Goal: Task Accomplishment & Management: Complete application form

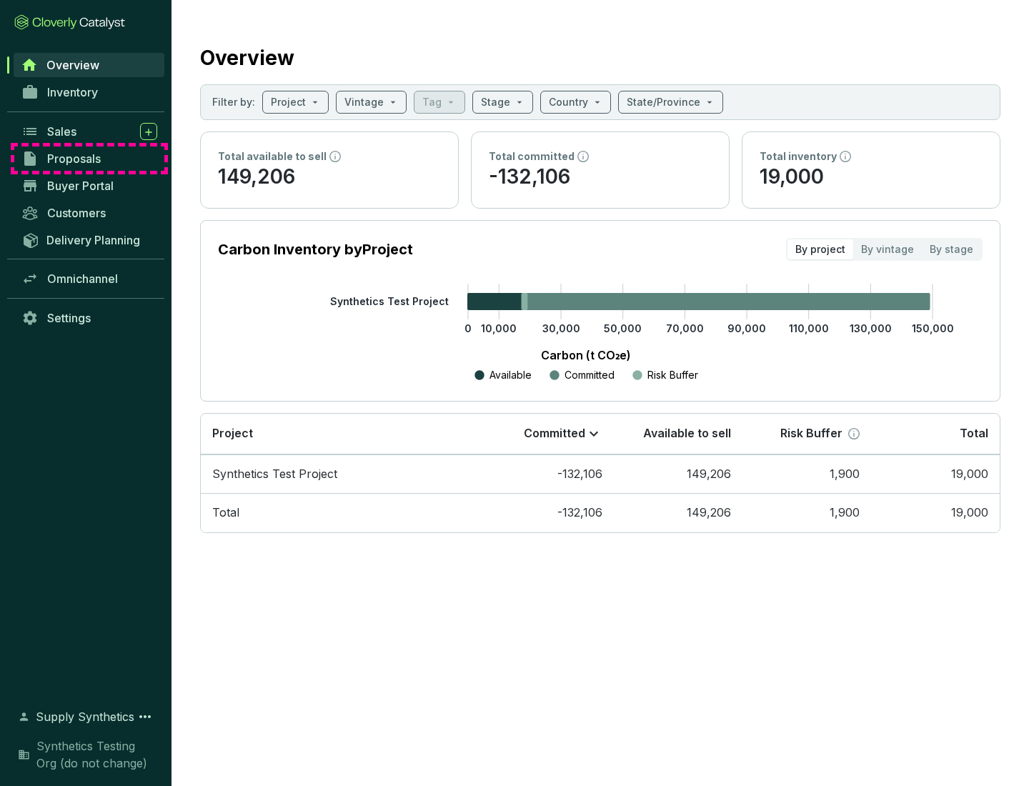
click at [89, 159] on span "Proposals" at bounding box center [74, 159] width 54 height 14
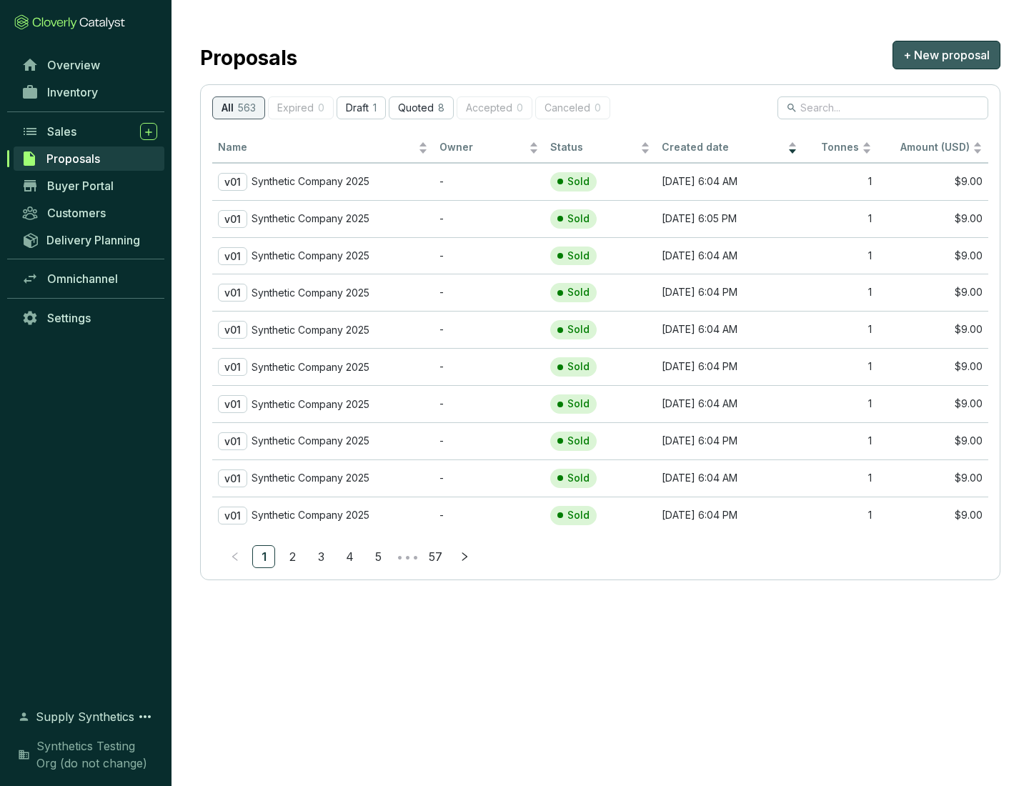
click at [947, 55] on span "+ New proposal" at bounding box center [947, 54] width 87 height 17
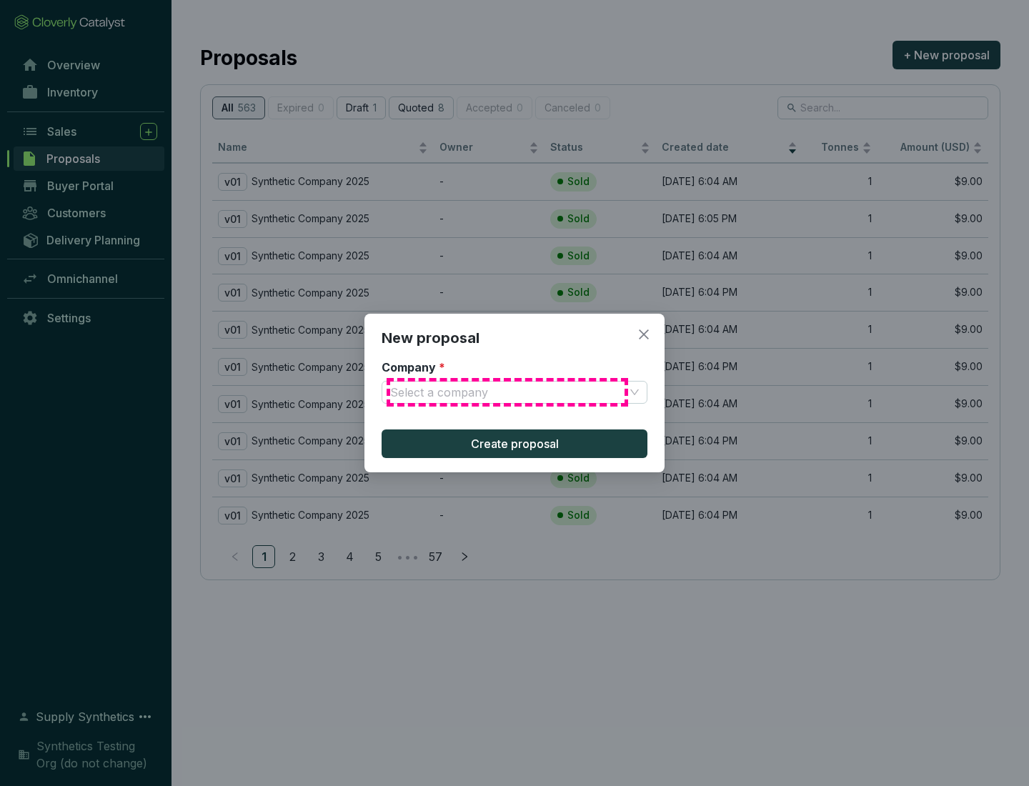
click at [508, 392] on input "Company *" at bounding box center [507, 392] width 234 height 21
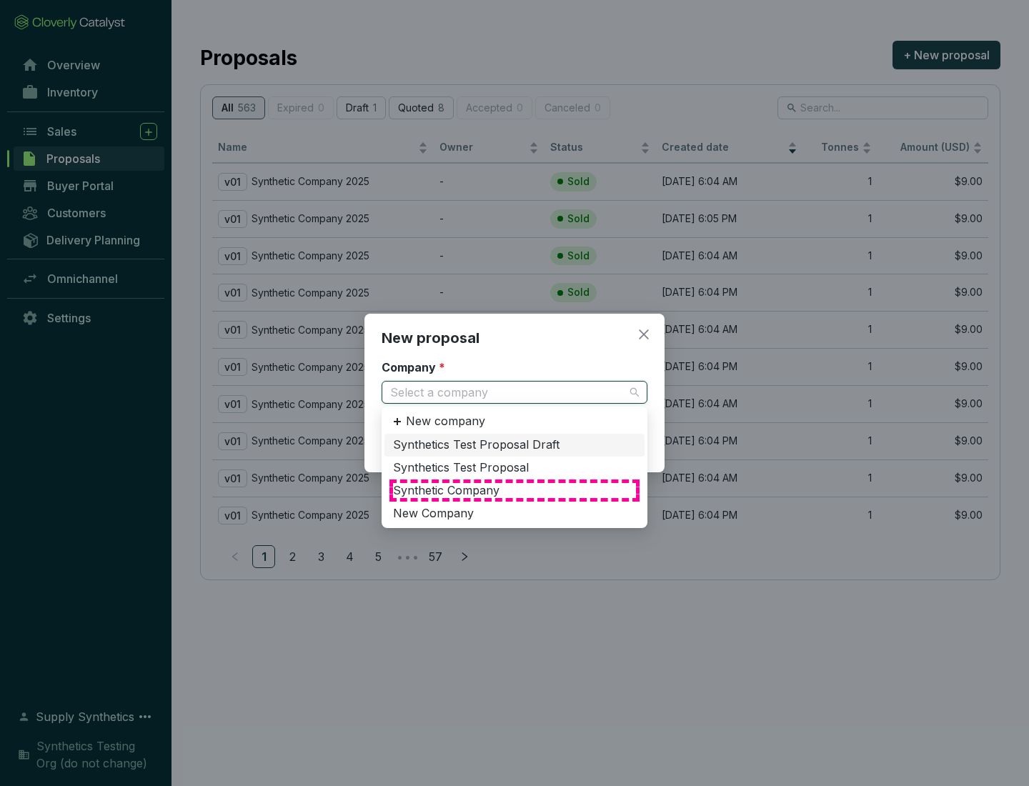
click at [515, 490] on div "Synthetic Company" at bounding box center [514, 491] width 243 height 16
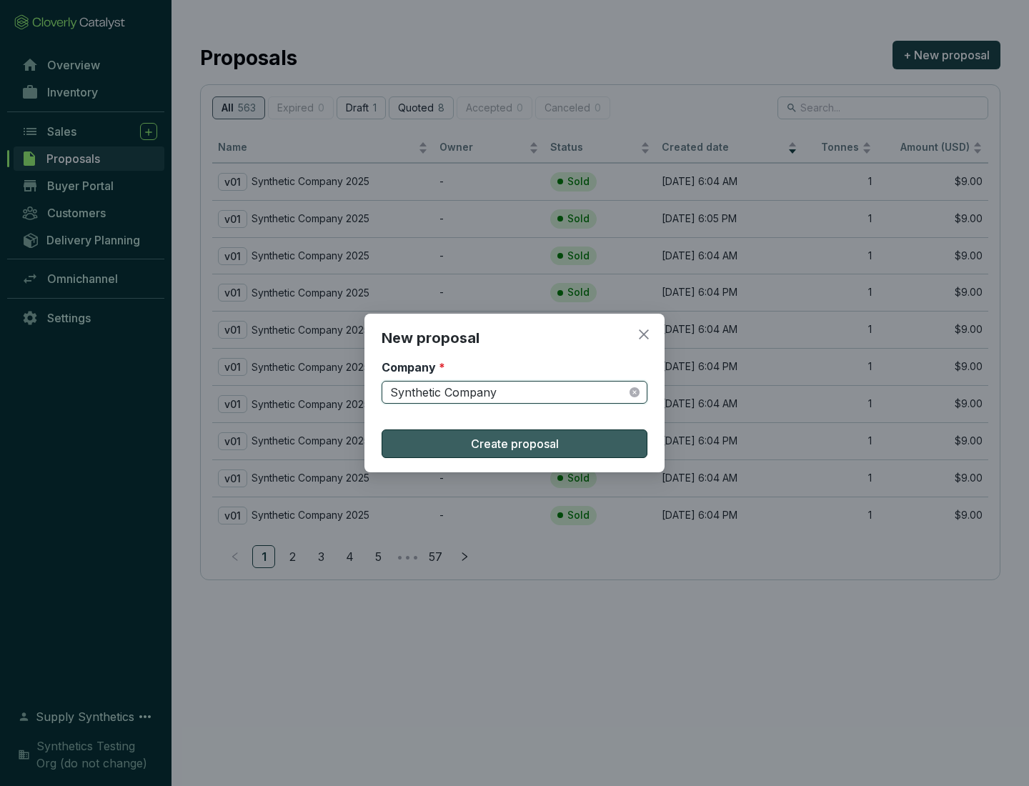
click at [515, 444] on span "Create proposal" at bounding box center [515, 443] width 88 height 17
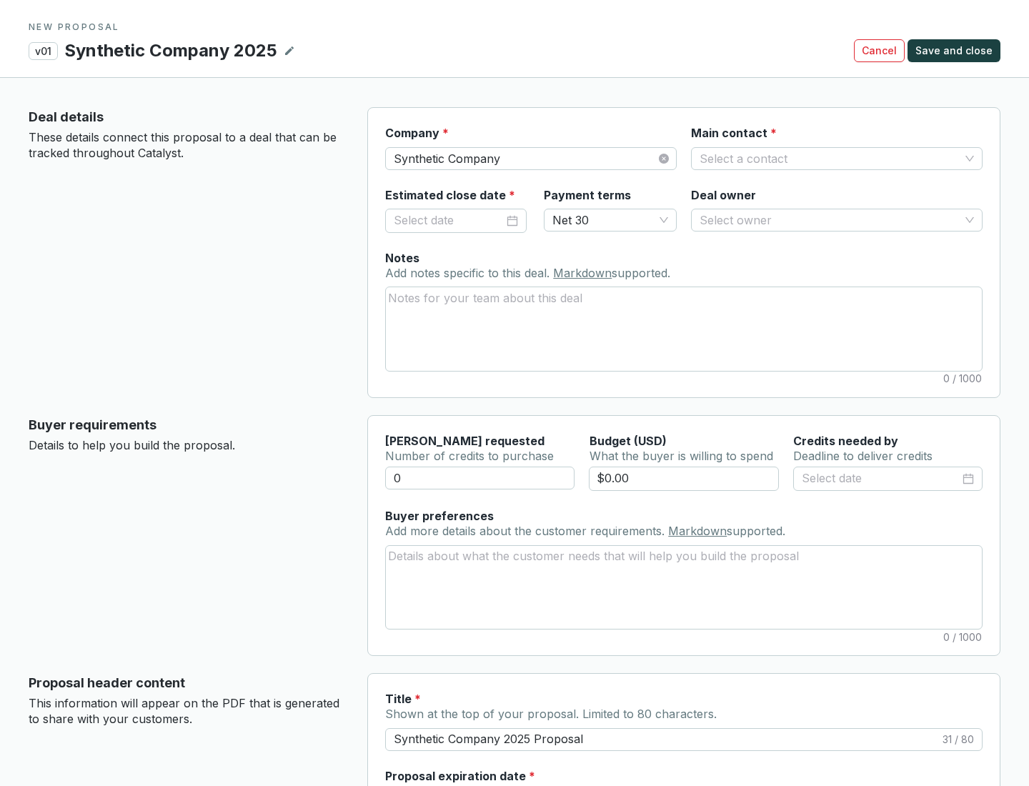
click at [830, 158] on input "Main contact *" at bounding box center [830, 158] width 260 height 21
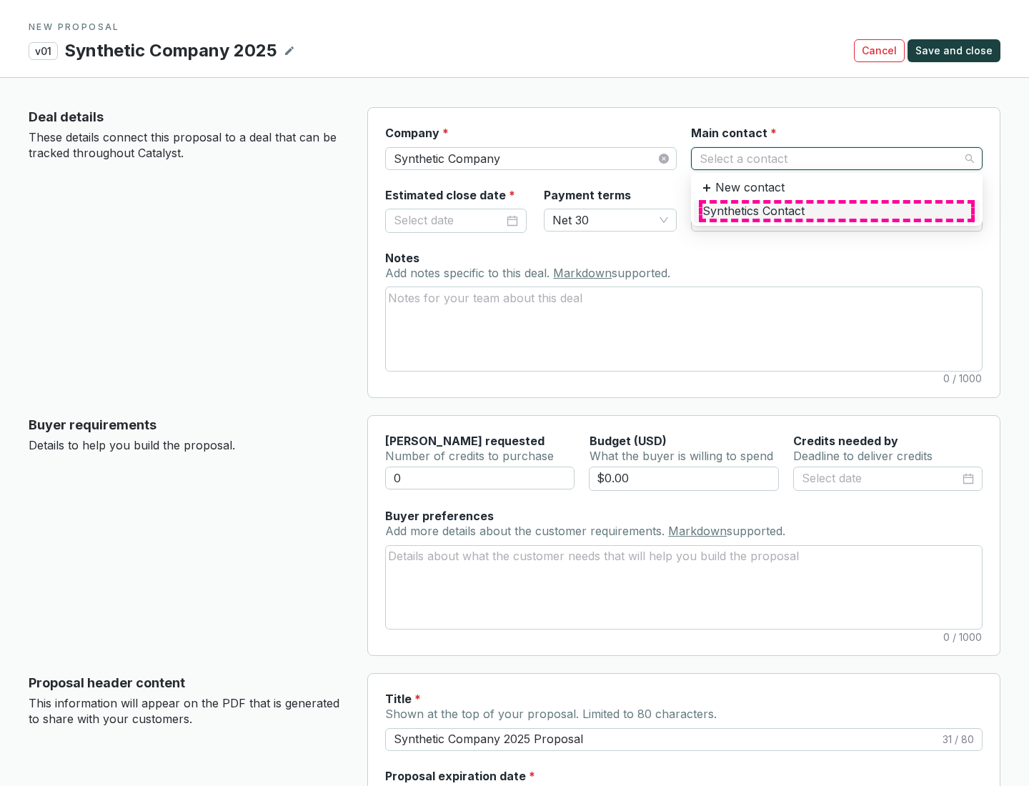
click at [836, 211] on div "Synthetics Contact" at bounding box center [837, 212] width 269 height 16
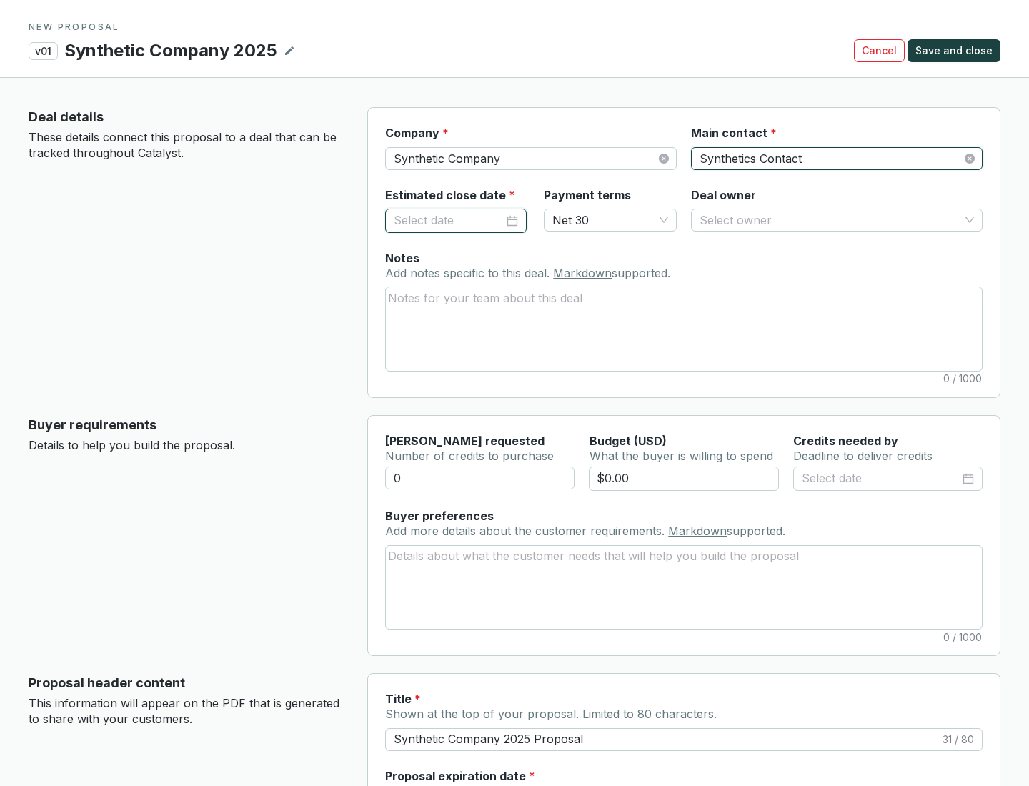
click at [449, 220] on input "Estimated close date *" at bounding box center [449, 221] width 110 height 19
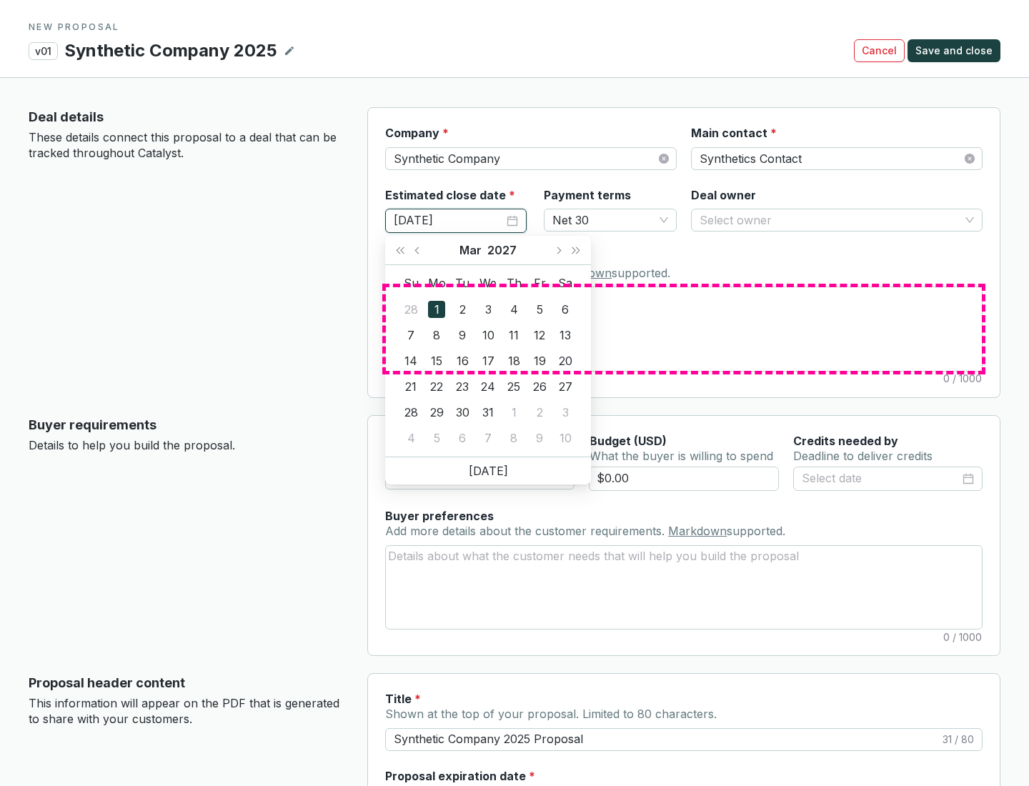
type input "[DATE]"
click at [684, 329] on textarea "Notes Add notes specific to this deal. Markdown supported." at bounding box center [684, 328] width 596 height 83
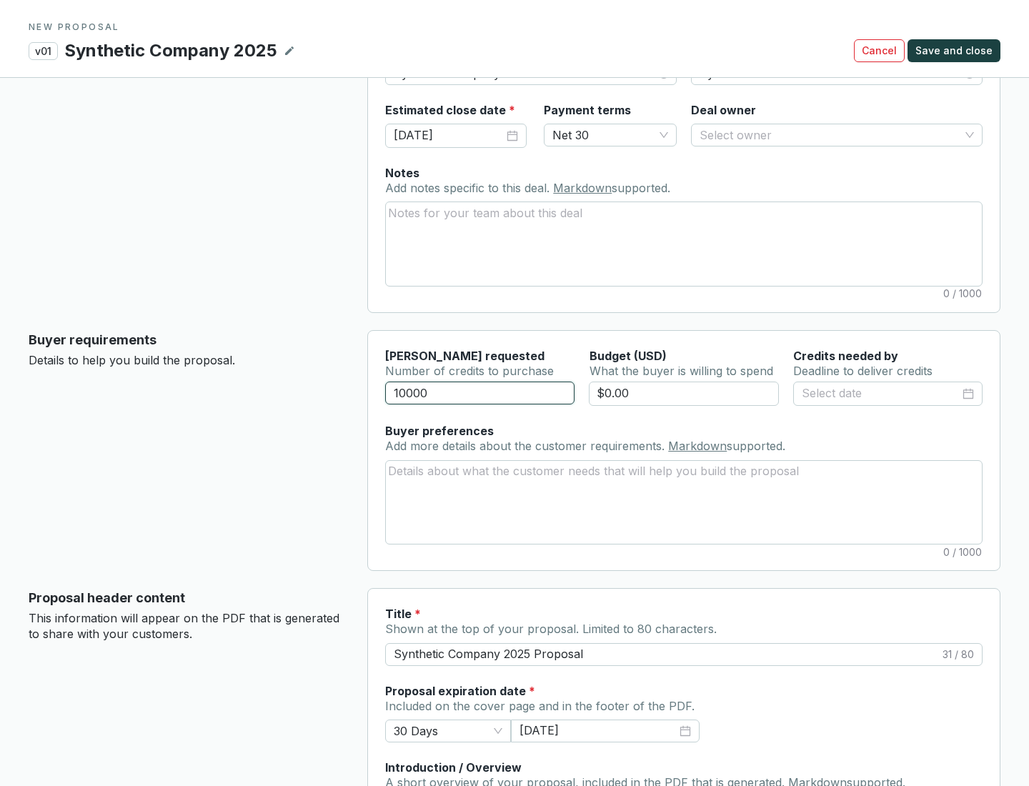
scroll to position [86, 0]
type input "10000"
type input "$0.00"
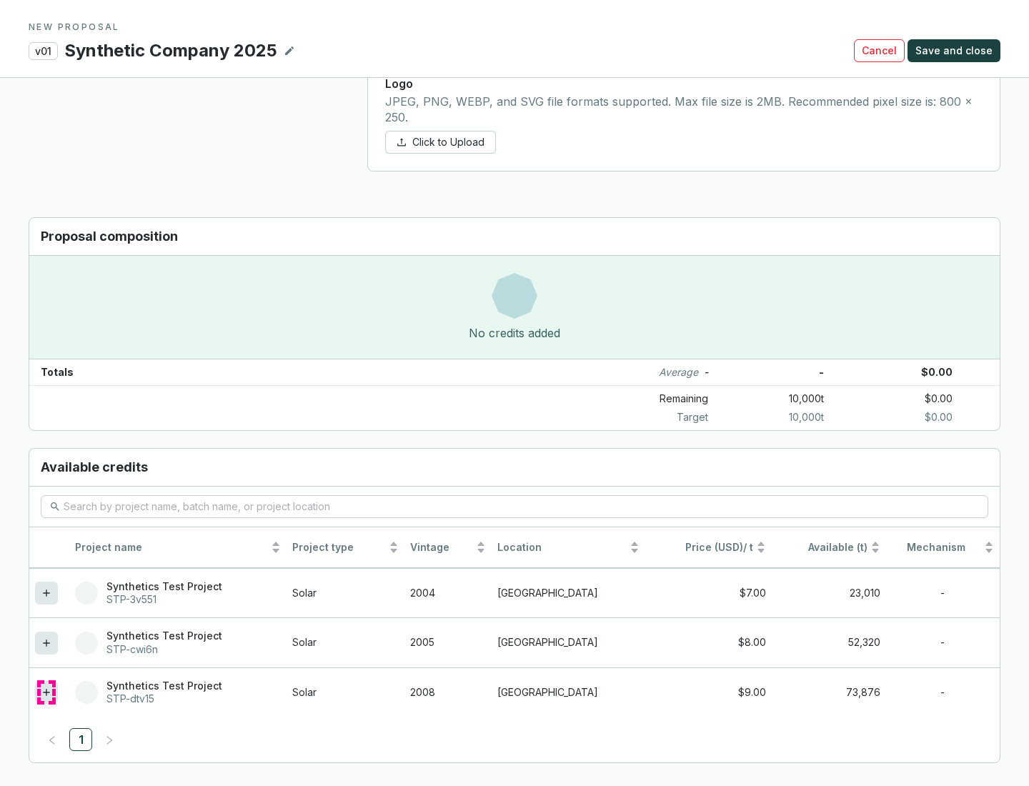
click at [46, 693] on icon at bounding box center [46, 692] width 6 height 6
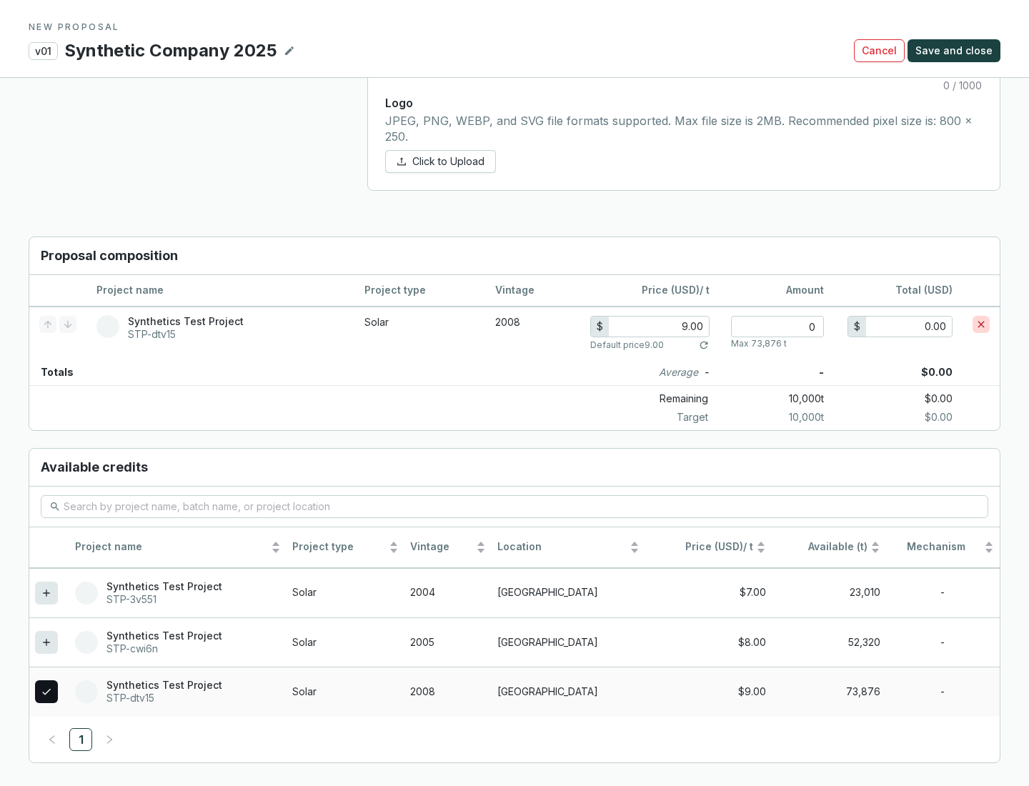
scroll to position [822, 0]
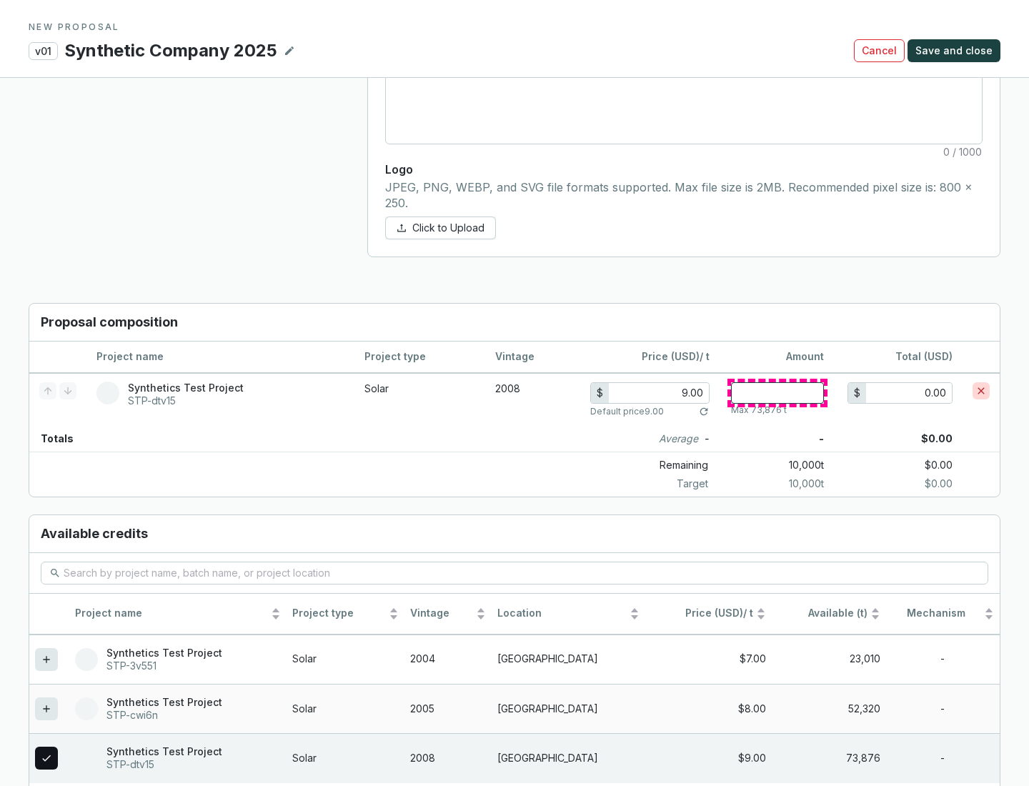
type input "1"
type input "9.00"
type input "1"
click at [957, 51] on span "Save and close" at bounding box center [954, 51] width 77 height 14
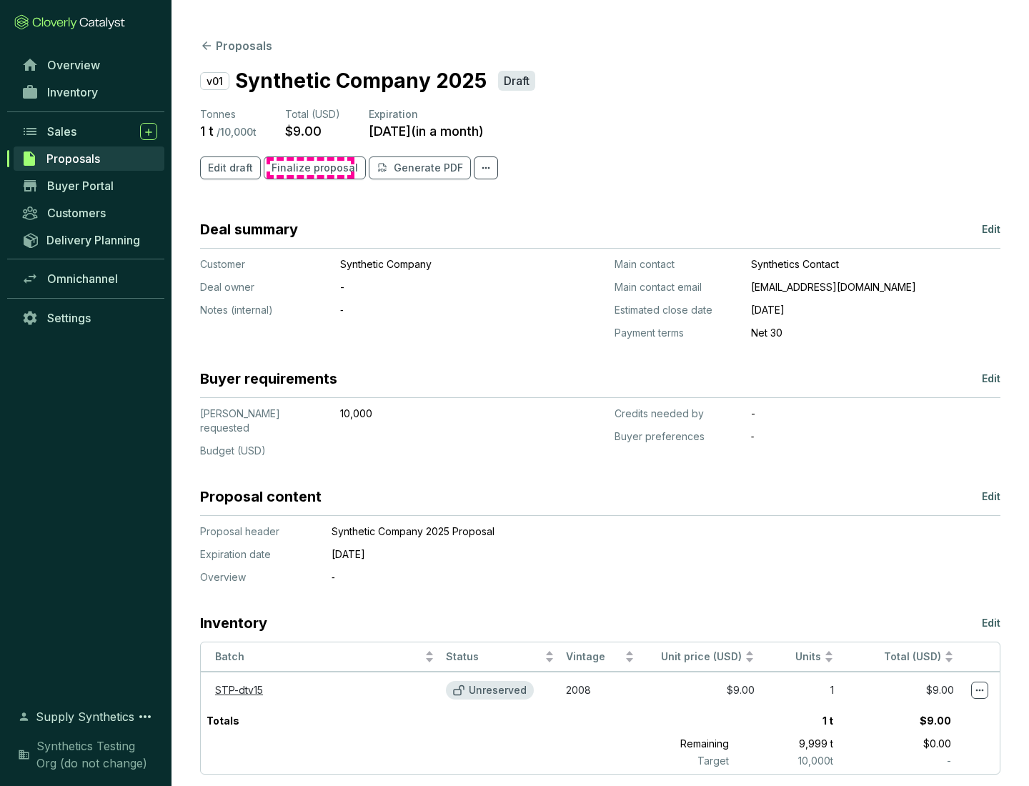
click at [310, 168] on span "Finalize proposal" at bounding box center [315, 168] width 87 height 14
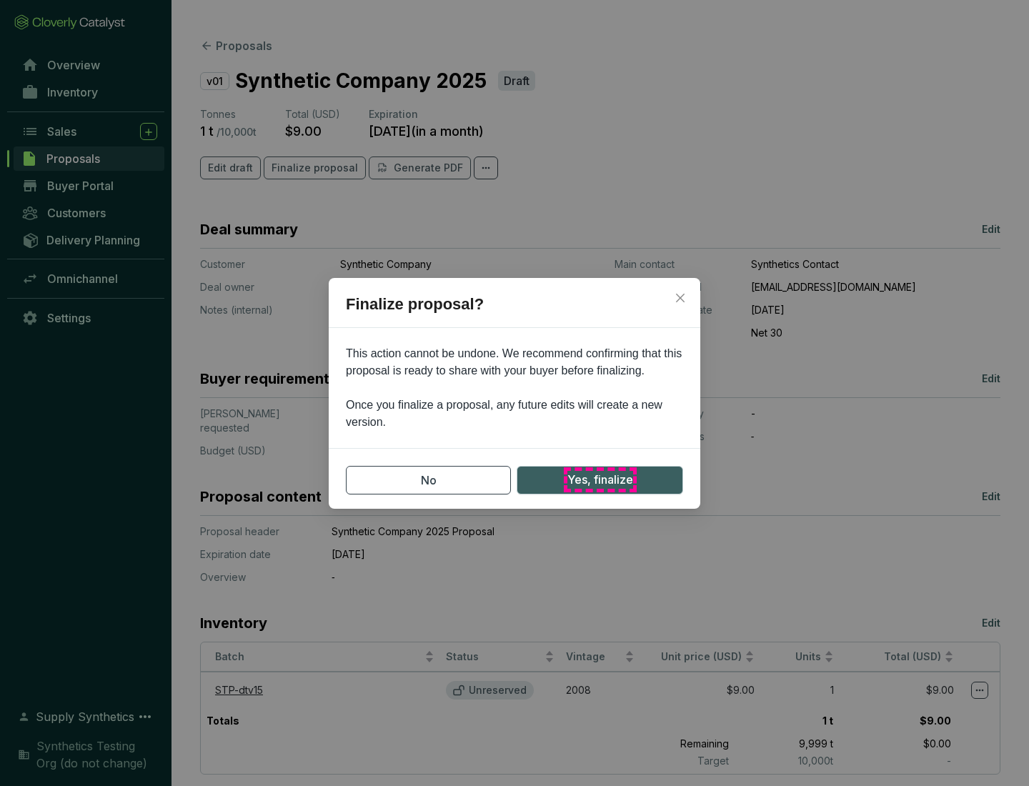
click at [600, 480] on span "Yes, finalize" at bounding box center [601, 480] width 66 height 18
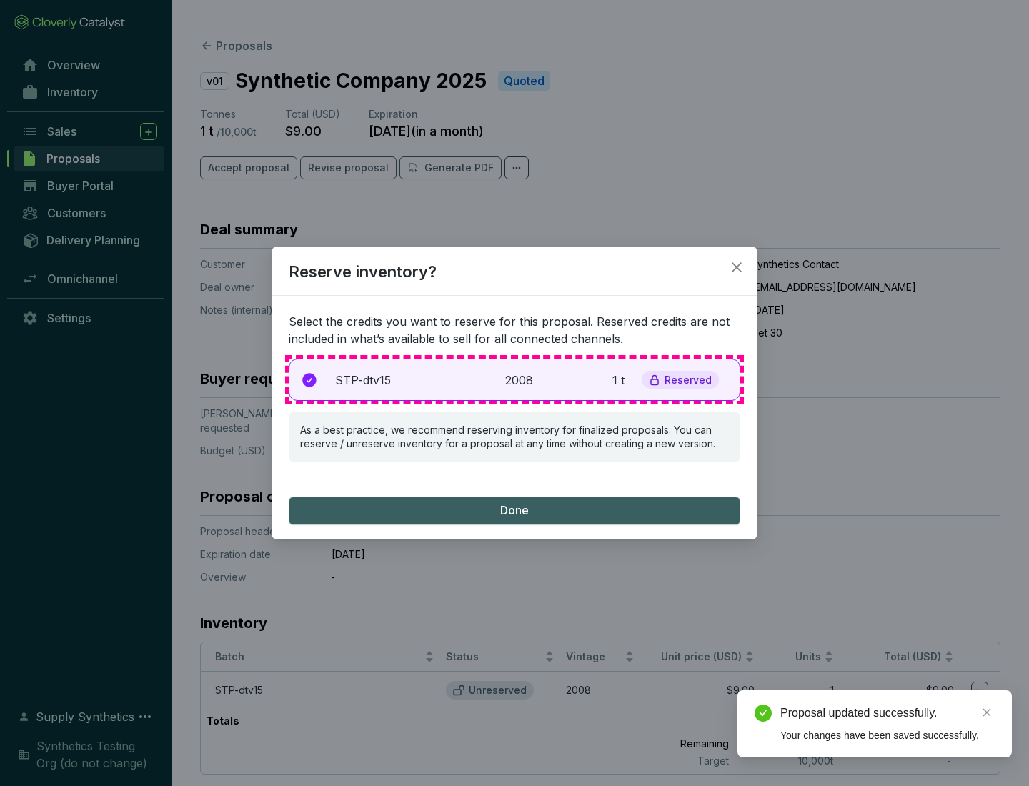
click at [515, 380] on p "2008" at bounding box center [520, 380] width 31 height 17
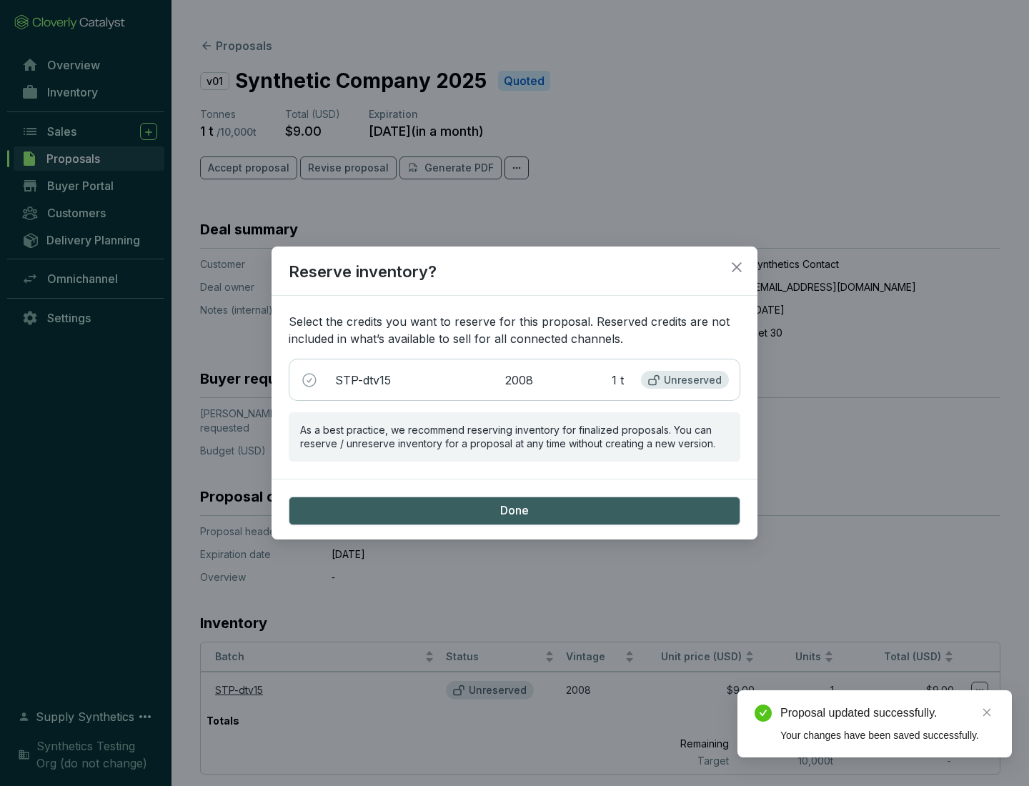
click at [515, 510] on span "Done" at bounding box center [514, 511] width 29 height 16
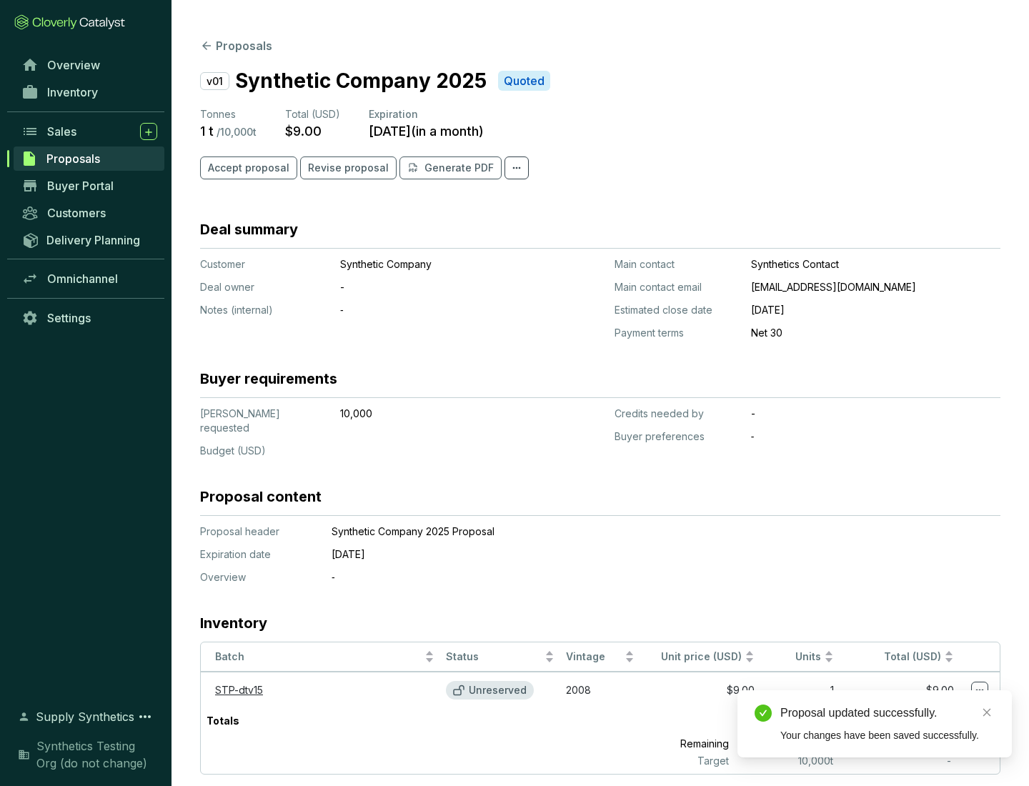
click at [888, 713] on div "Proposal updated successfully." at bounding box center [888, 713] width 214 height 17
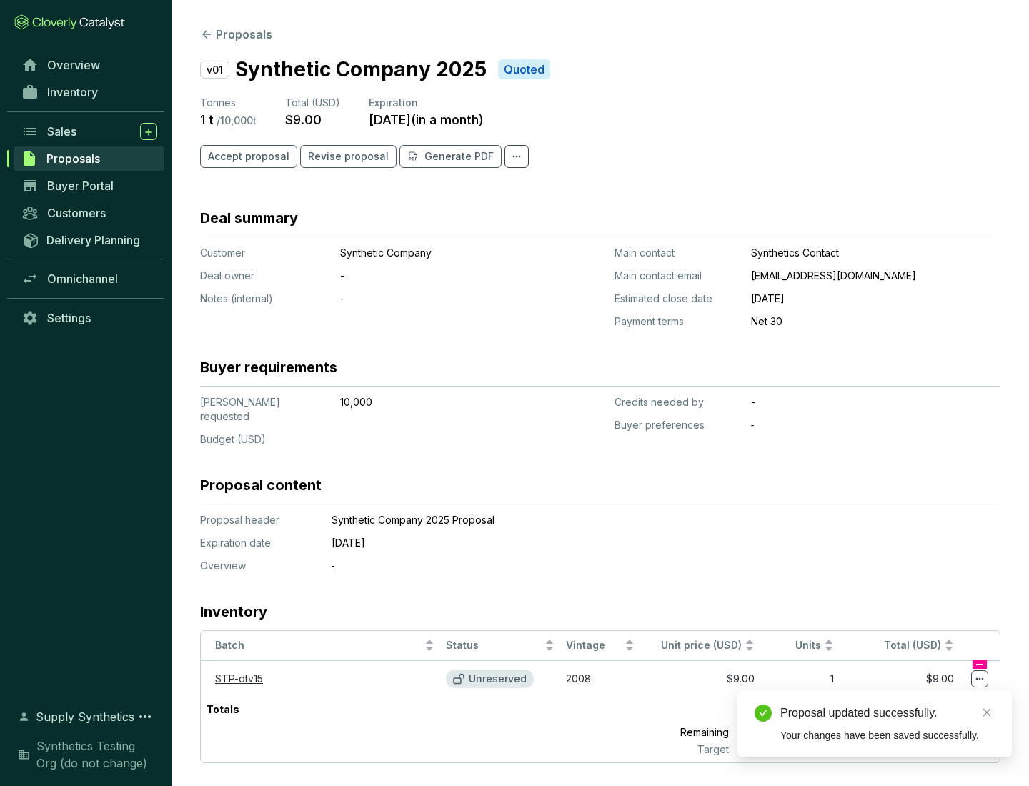
click at [980, 678] on icon at bounding box center [981, 679] width 8 height 2
click at [937, 697] on div "Proposal updated successfully. Your changes have been saved successfully." at bounding box center [875, 724] width 275 height 67
click at [888, 713] on div "Proposal updated successfully." at bounding box center [888, 713] width 214 height 17
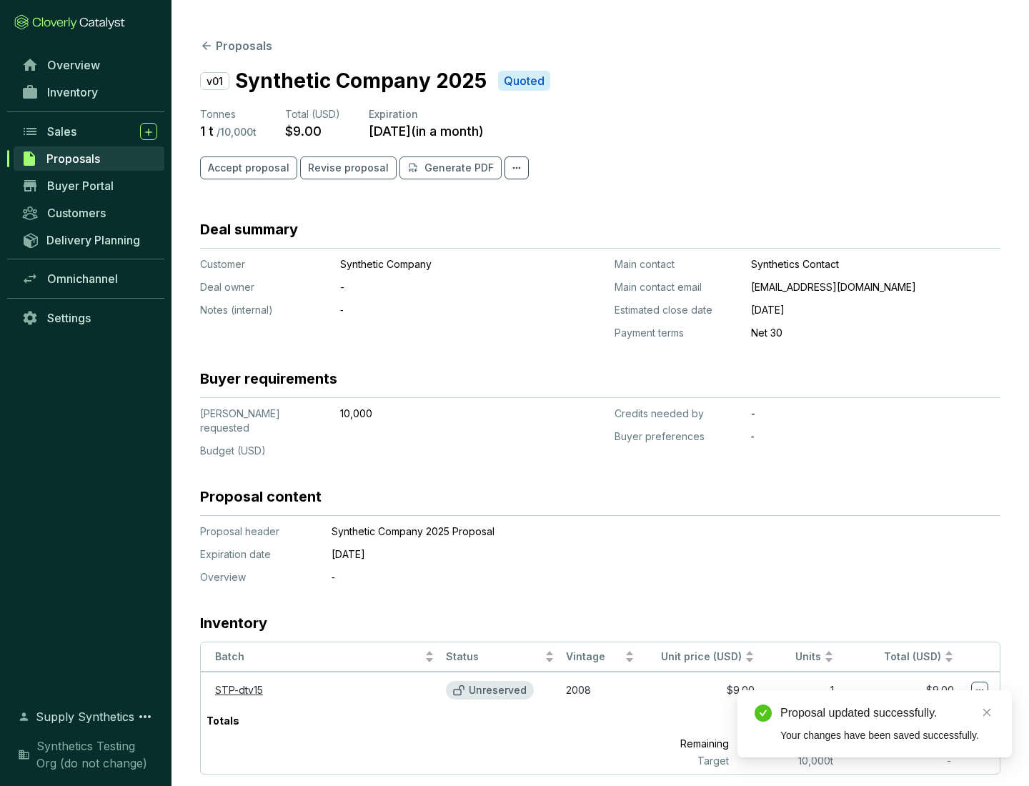
click at [247, 168] on span "Accept proposal" at bounding box center [249, 168] width 82 height 14
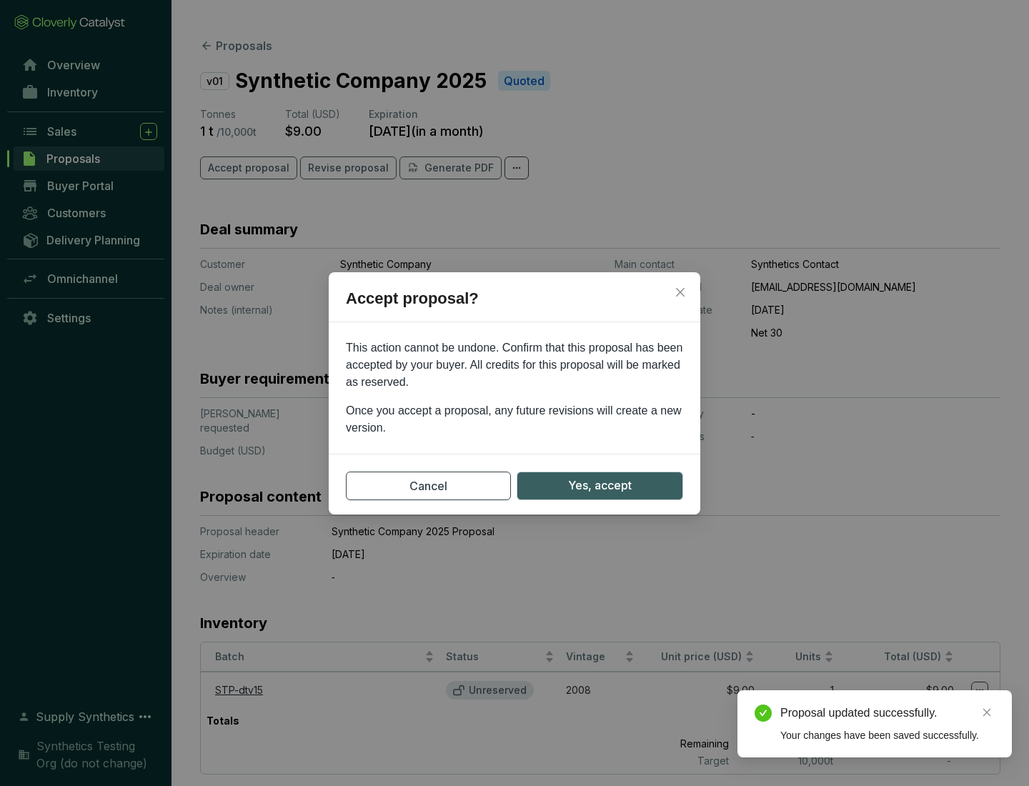
click at [600, 485] on span "Yes, accept" at bounding box center [600, 486] width 64 height 18
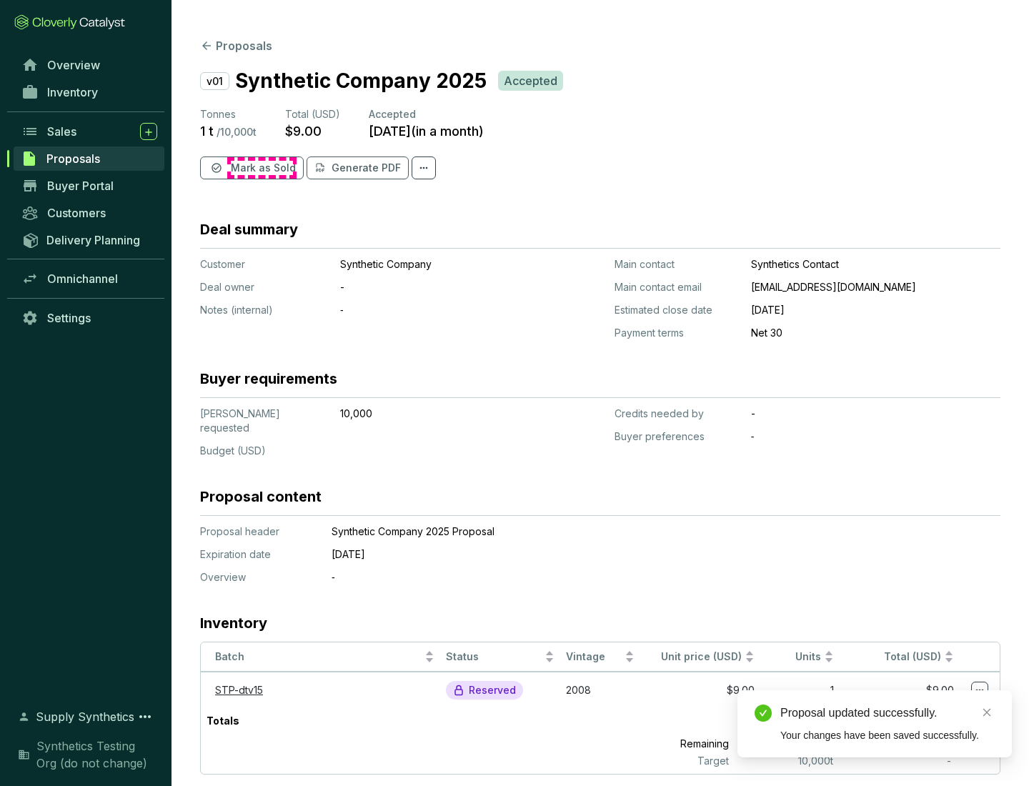
click at [262, 168] on span "Mark as Sold" at bounding box center [263, 168] width 65 height 14
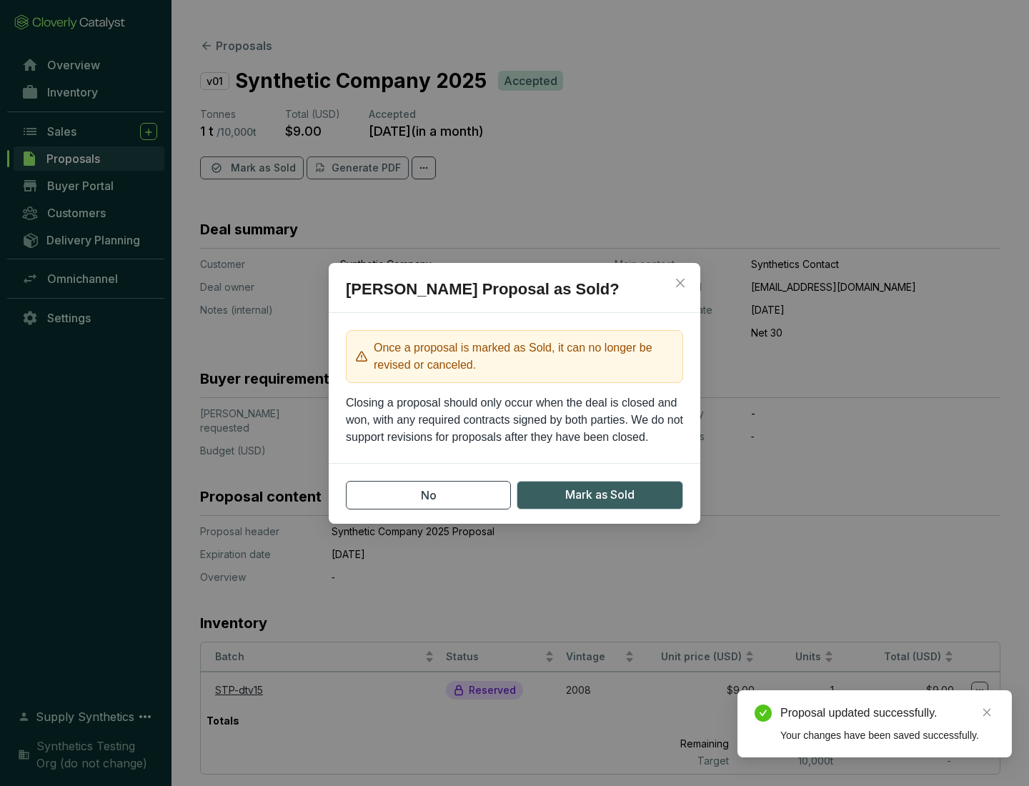
click at [600, 495] on span "Mark as Sold" at bounding box center [600, 495] width 69 height 18
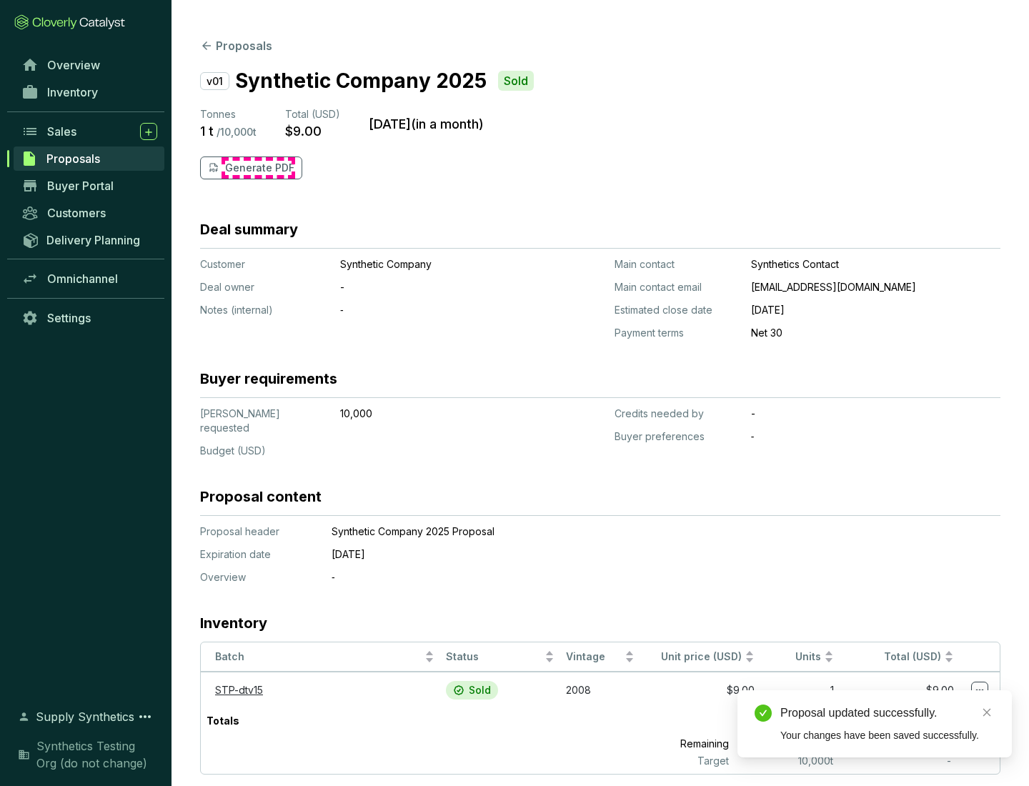
click at [258, 168] on p "Generate PDF" at bounding box center [259, 168] width 69 height 14
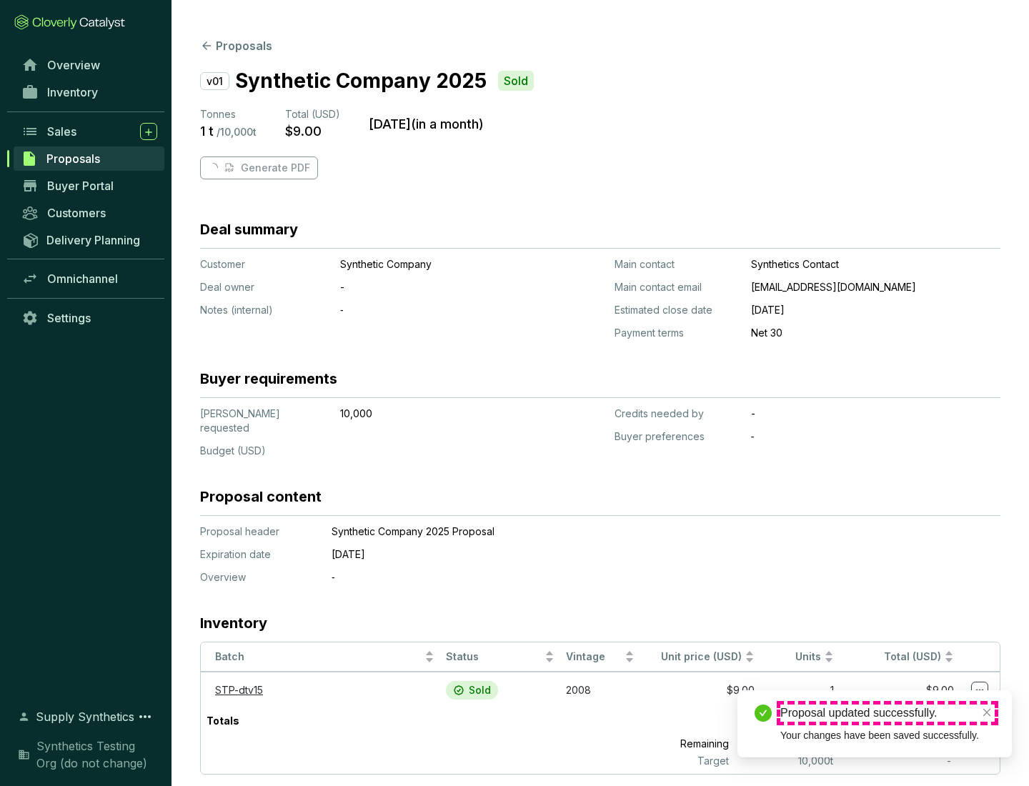
click at [888, 713] on div "Proposal updated successfully." at bounding box center [888, 713] width 214 height 17
